Goal: Find contact information: Find contact information

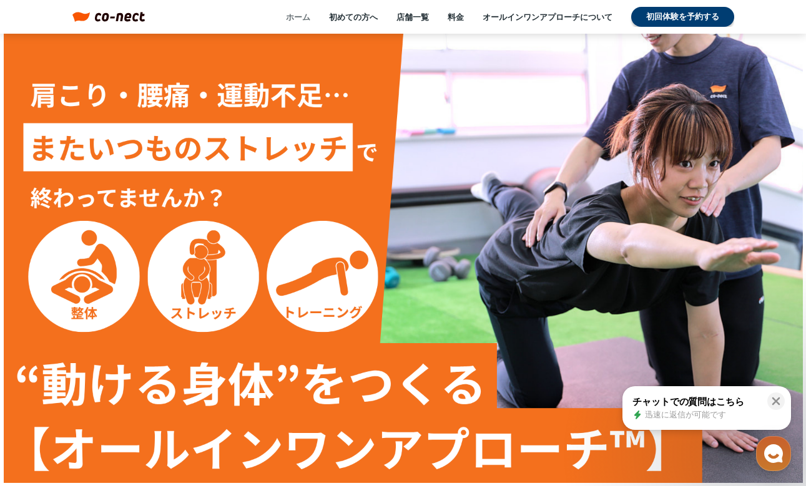
click at [303, 21] on link "ホーム" at bounding box center [298, 16] width 24 height 11
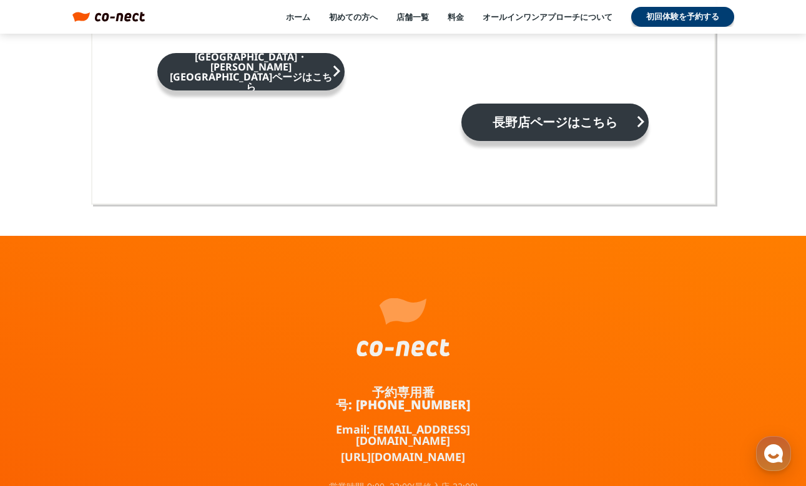
scroll to position [8278, 0]
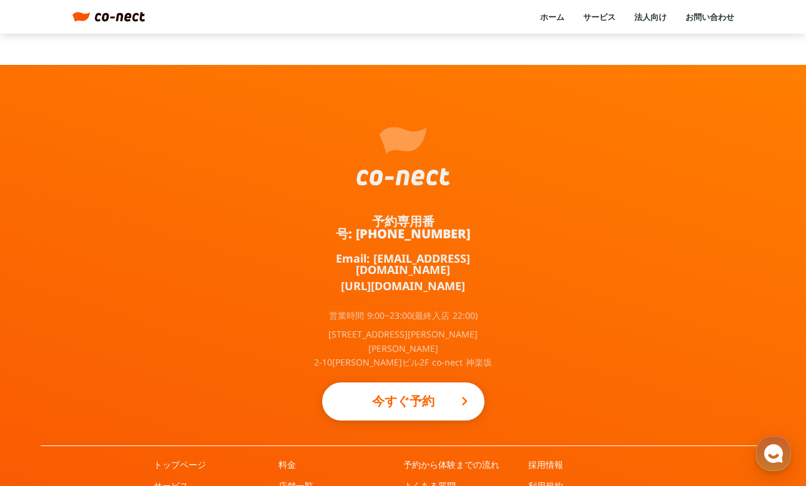
scroll to position [712, 0]
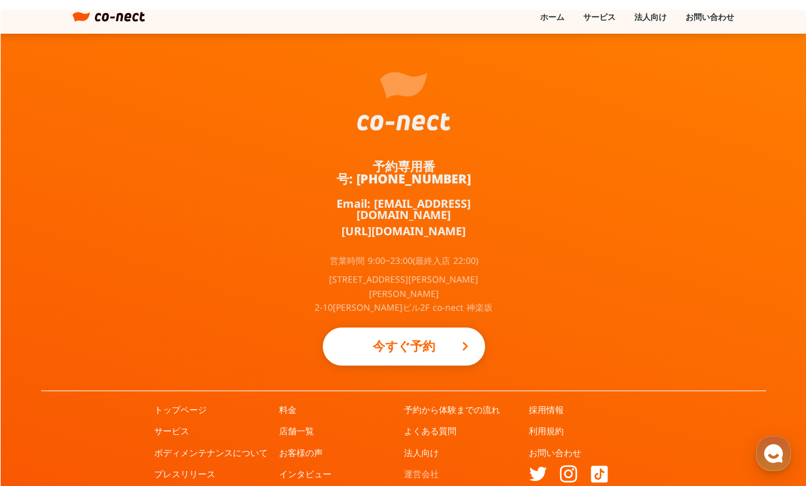
click at [431, 468] on link "運営会社" at bounding box center [421, 474] width 35 height 12
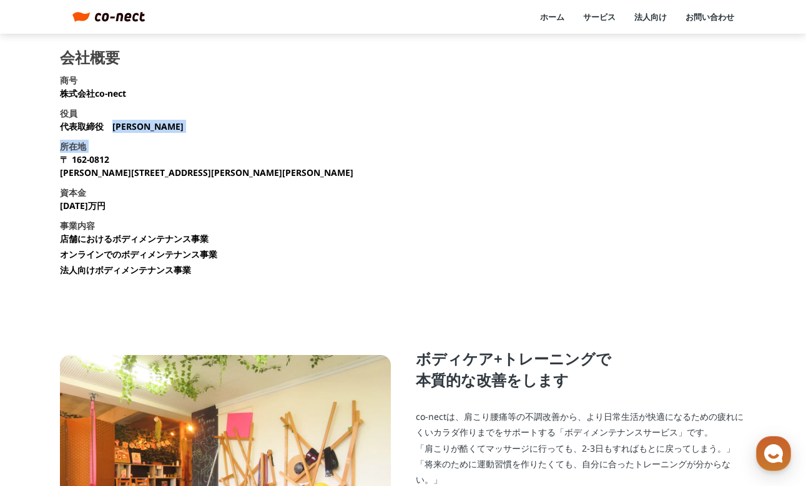
drag, startPoint x: 116, startPoint y: 126, endPoint x: 171, endPoint y: 128, distance: 55.0
click at [171, 128] on section "会社概要 商号 株式会社co-nect 役員 代表取締役　[PERSON_NAME] 所在地 [STREET_ADDRESS][PERSON_NAME][PE…" at bounding box center [403, 168] width 686 height 236
drag, startPoint x: 114, startPoint y: 125, endPoint x: 157, endPoint y: 125, distance: 43.1
click at [157, 125] on section "会社概要 商号 株式会社co-nect 役員 代表取締役　[PERSON_NAME] 所在地 [STREET_ADDRESS][PERSON_NAME][PE…" at bounding box center [403, 168] width 686 height 236
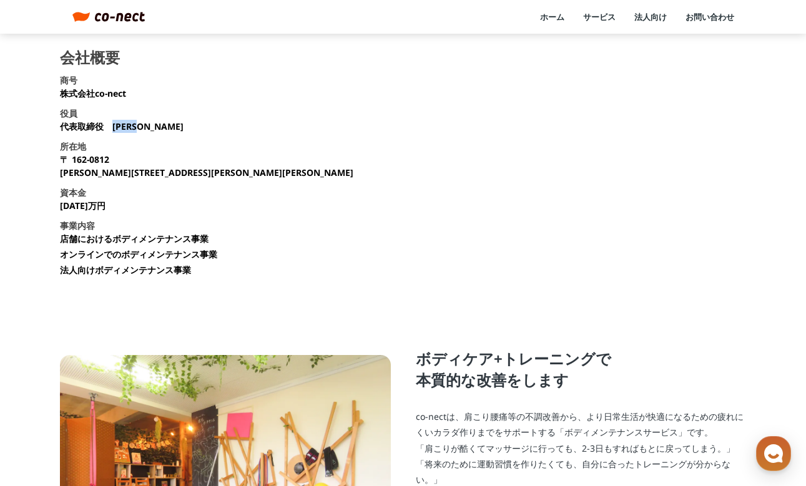
copy p "[PERSON_NAME]"
